Goal: Check status

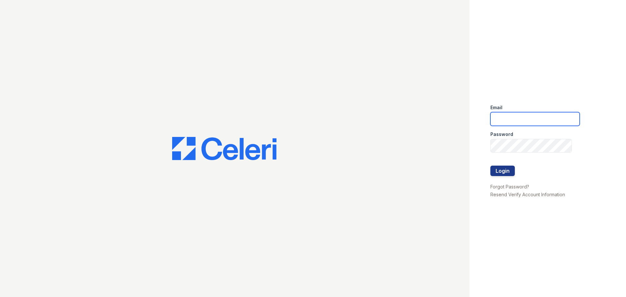
click at [506, 117] on input "email" at bounding box center [534, 119] width 89 height 14
type input "Yvette@Redwood-Property.com"
click at [499, 170] on button "Login" at bounding box center [502, 171] width 24 height 10
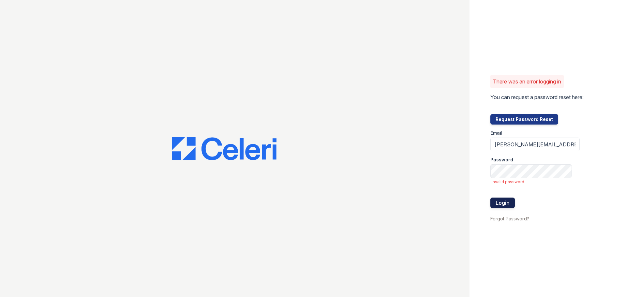
click at [496, 200] on button "Login" at bounding box center [502, 203] width 24 height 10
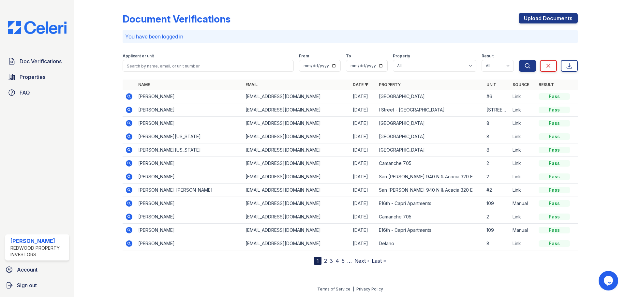
click at [127, 96] on icon at bounding box center [129, 96] width 7 height 7
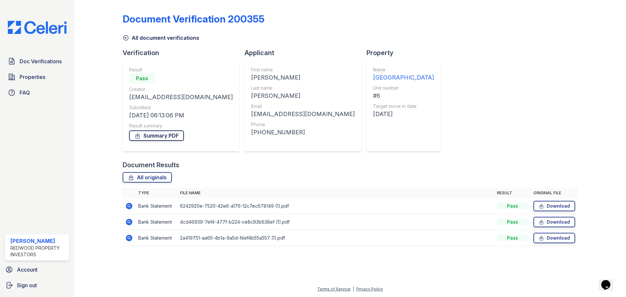
click at [168, 136] on link "Summary PDF" at bounding box center [156, 135] width 55 height 10
